Goal: Navigation & Orientation: Find specific page/section

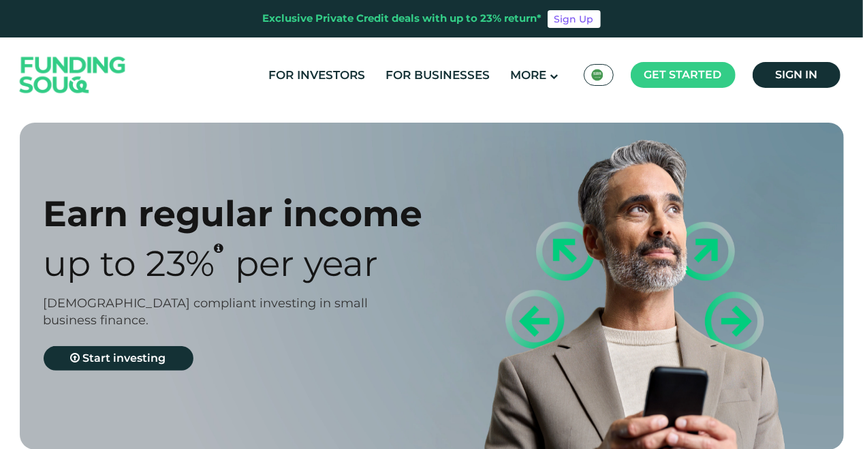
click at [573, 60] on div "For Investors For Businesses More About Us KSA عربي" at bounding box center [431, 74] width 831 height 75
type tc-range-slider "4"
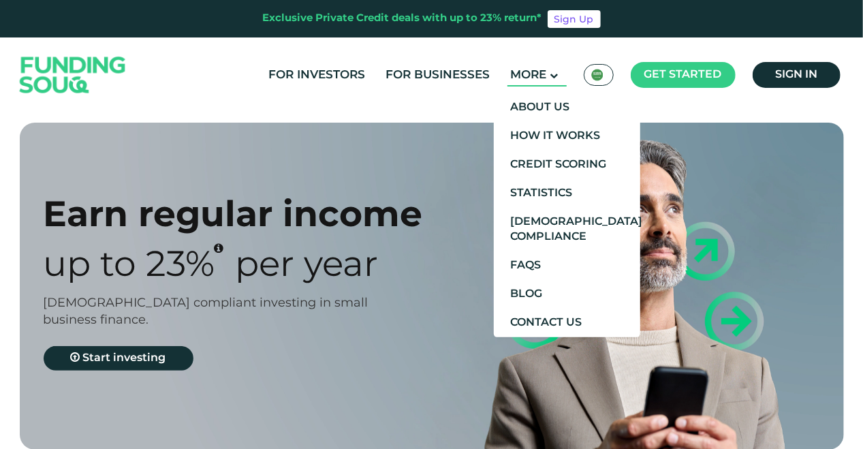
click at [559, 79] on main "More" at bounding box center [537, 75] width 59 height 22
click at [532, 314] on link "Contact Us" at bounding box center [567, 323] width 147 height 29
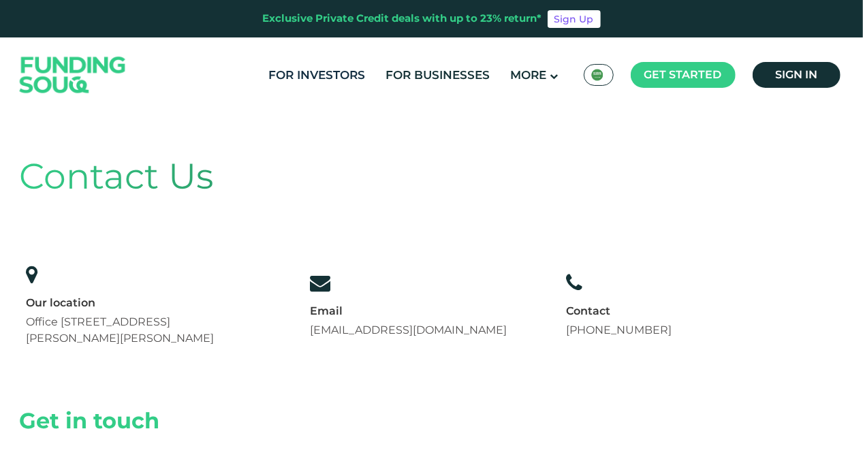
click at [363, 74] on link "For Investors" at bounding box center [318, 75] width 104 height 22
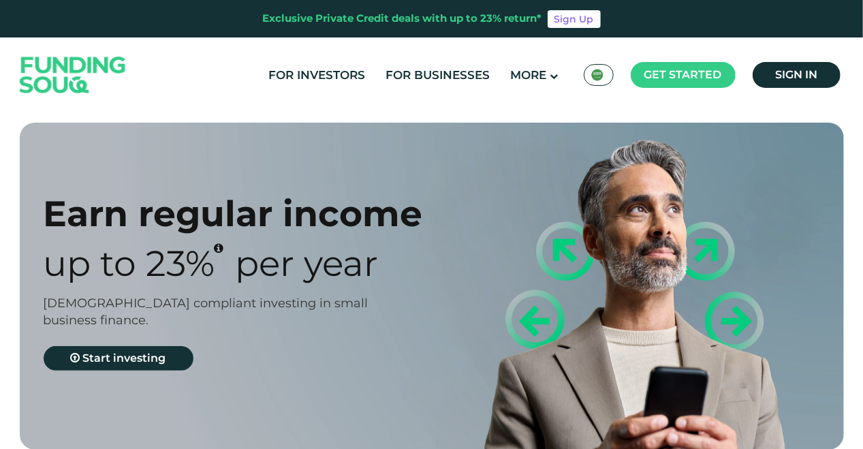
type tc-range-slider "4"
click at [407, 66] on link "For Businesses" at bounding box center [438, 75] width 111 height 22
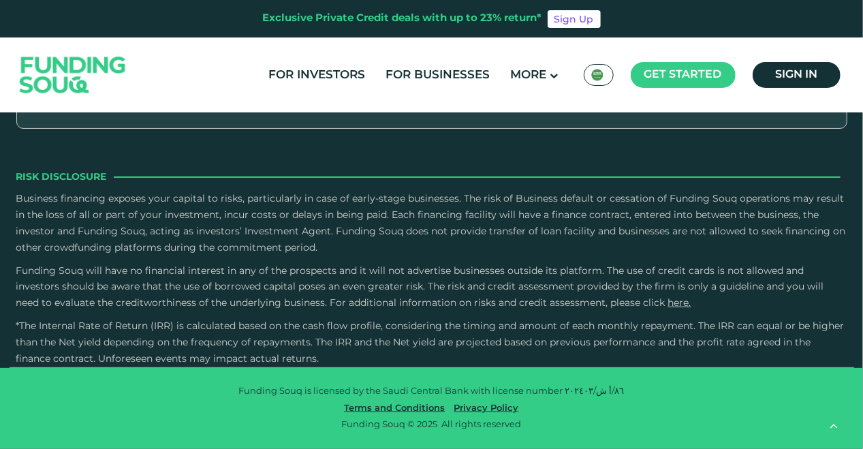
scroll to position [3271, 0]
